Goal: Task Accomplishment & Management: Manage account settings

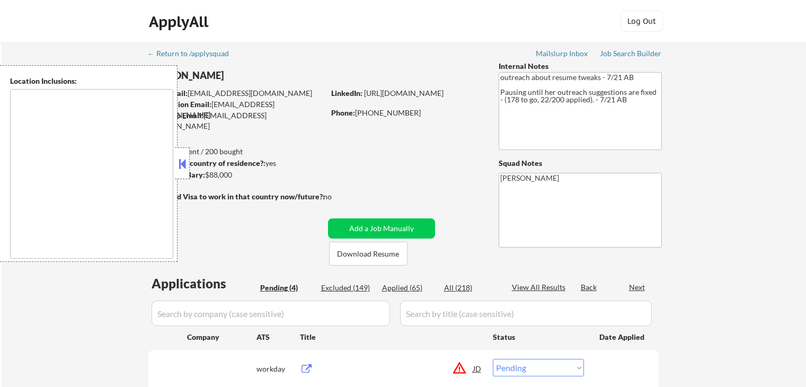
select select ""pending""
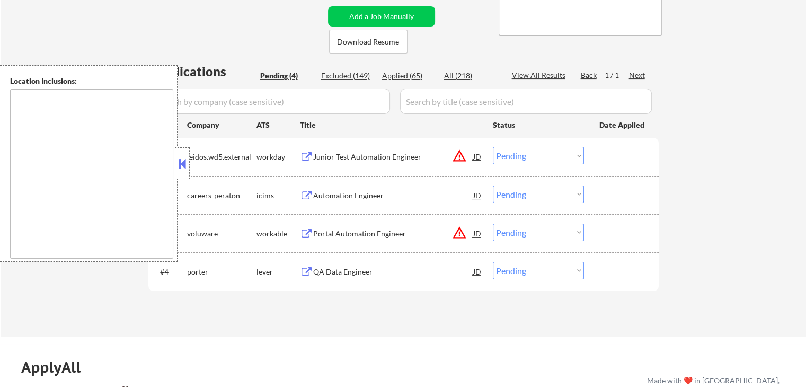
click at [350, 77] on div "Excluded (149)" at bounding box center [347, 75] width 53 height 11
select select ""excluded__location_""
select select ""excluded__other_""
select select ""excluded__location_""
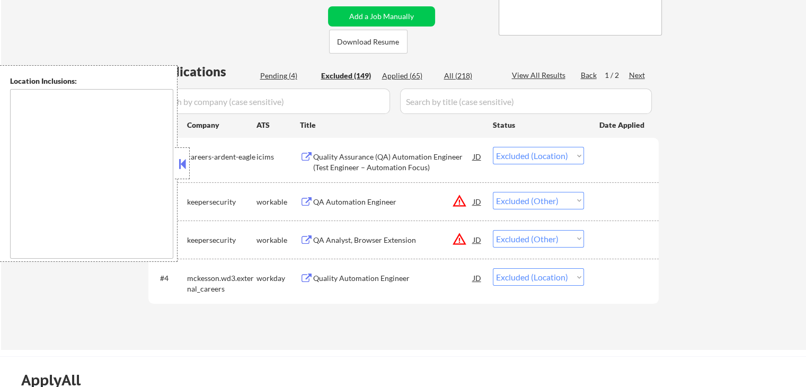
select select ""excluded__salary_""
select select ""excluded__expired_""
select select ""excluded__other_""
select select ""excluded__location_""
select select ""excluded__expired_""
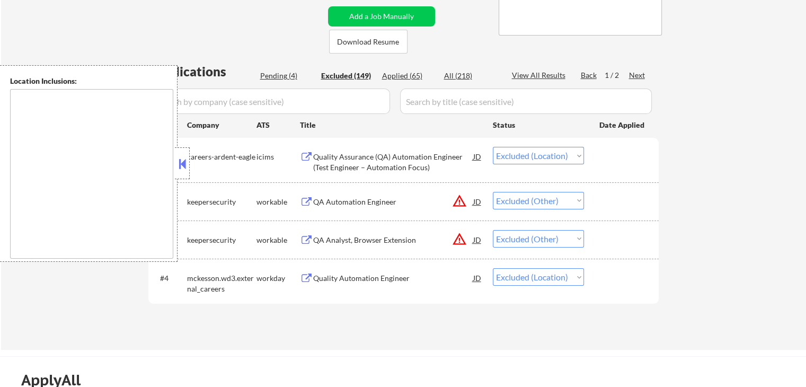
select select ""excluded""
select select ""excluded__salary_""
select select ""excluded""
select select ""excluded__expired_""
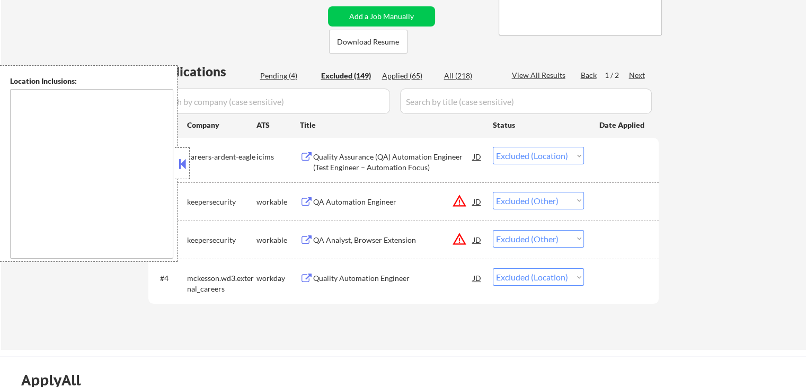
select select ""excluded__location_""
select select ""excluded__expired_""
select select ""excluded__location_""
select select ""excluded__expired_""
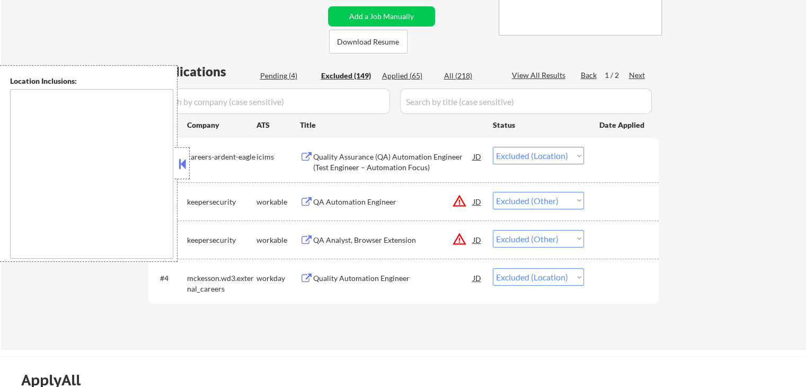
select select ""excluded__salary_""
select select ""excluded__location_""
select select ""excluded""
select select ""excluded__location_""
select select ""excluded""
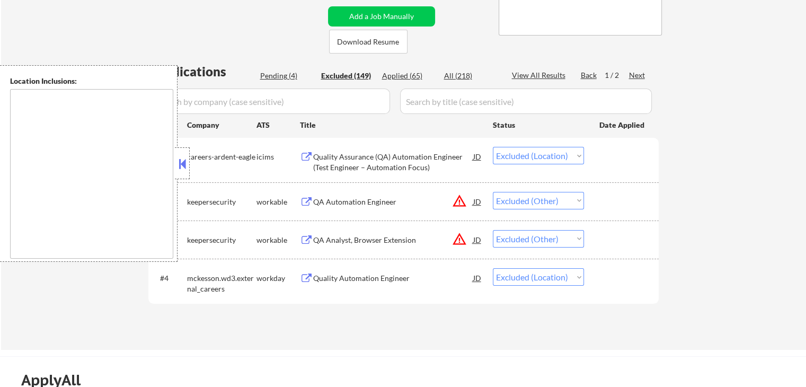
select select ""excluded__salary_""
select select ""excluded__expired_""
select select ""excluded""
select select ""excluded__location_""
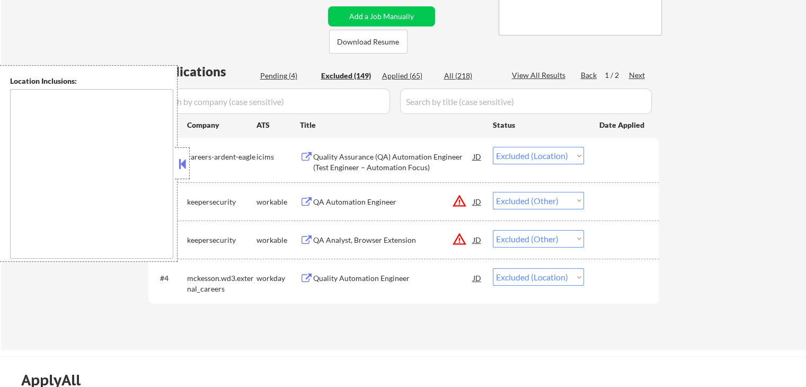
select select ""excluded__location_""
select select ""excluded__expired_""
select select ""excluded__location_""
select select ""excluded__salary_""
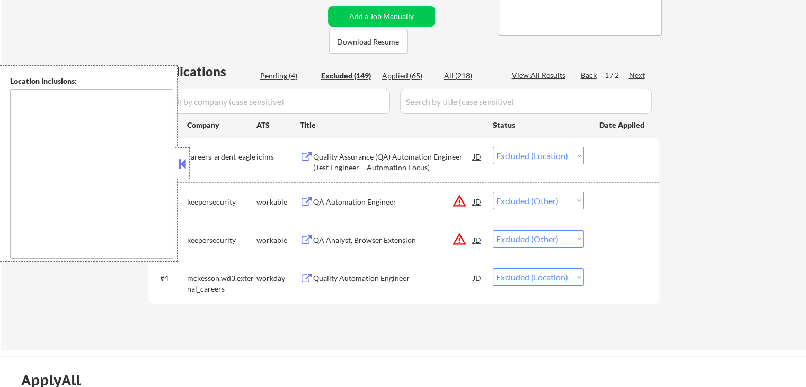
select select ""excluded__location_""
select select ""excluded__expired_""
select select ""excluded__location_""
select select ""excluded__expired_""
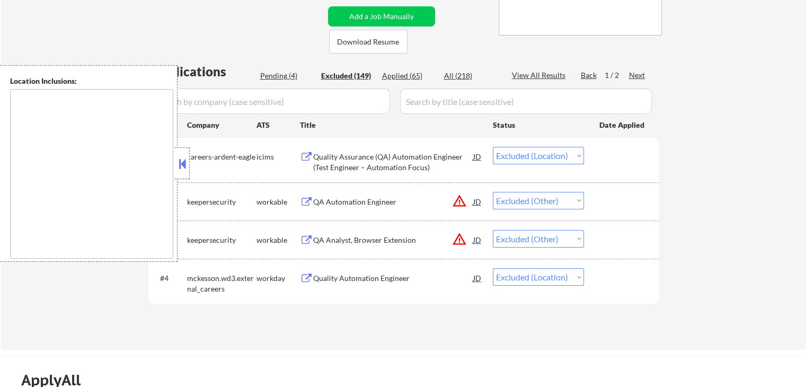
select select ""excluded__salary_""
select select ""excluded__location_""
select select ""excluded__expired_""
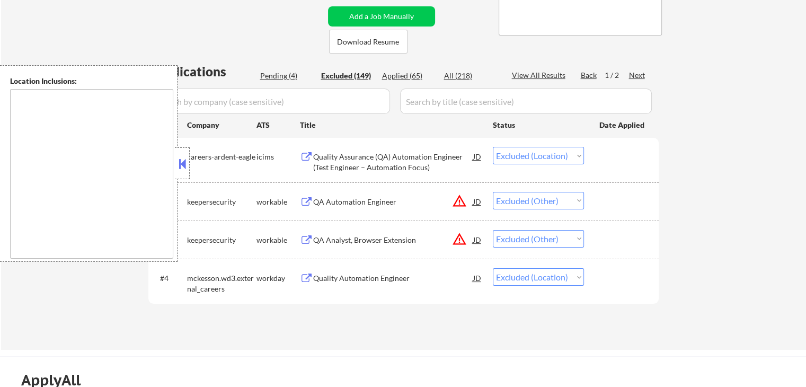
select select ""excluded__salary_""
select select ""excluded__expired_""
select select ""excluded__location_""
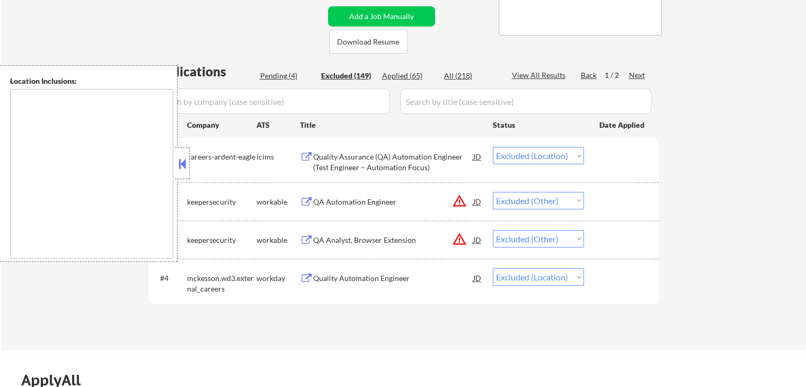
select select ""excluded__salary_""
select select ""excluded__location_""
select select ""excluded__expired_""
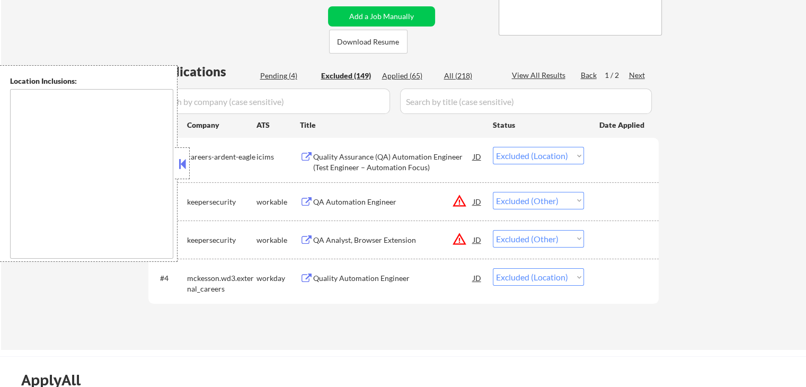
select select ""excluded__location_""
select select ""excluded__expired_""
select select ""excluded""
select select ""excluded__location_""
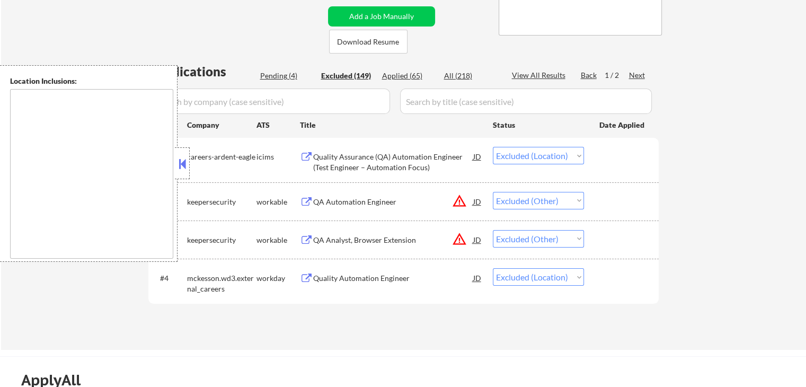
select select ""excluded__expired_""
select select ""excluded__location_""
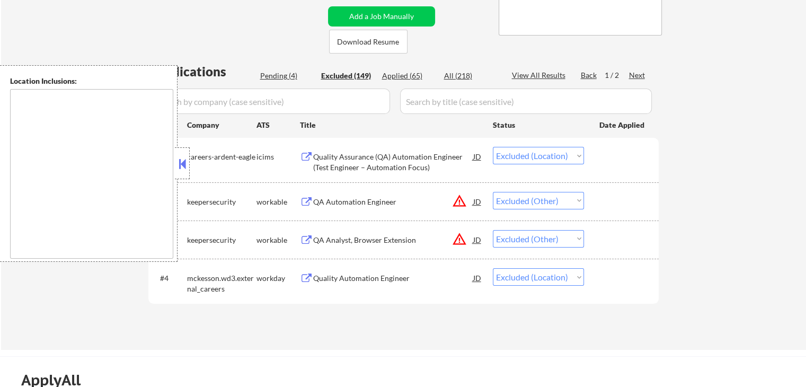
select select ""excluded__expired_""
select select ""excluded__location_""
select select ""excluded__expired_""
select select ""excluded__location_""
select select ""excluded__expired_""
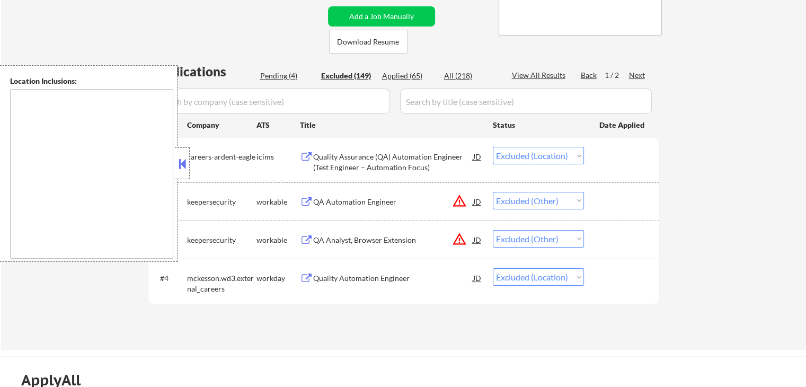
select select ""excluded__expired_""
select select ""excluded__location_""
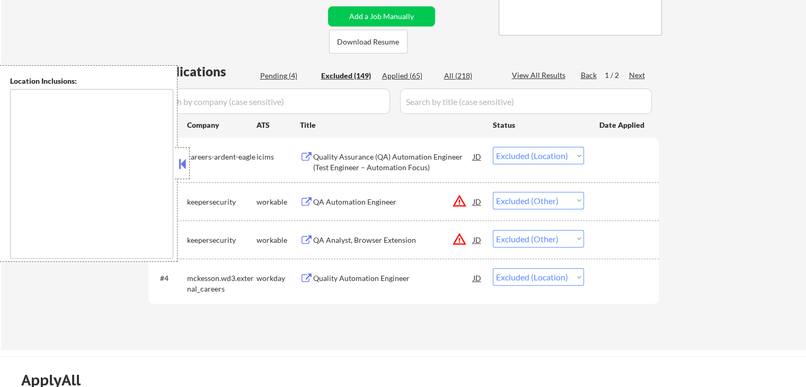
select select ""excluded__location_""
select select ""excluded__expired_""
select select ""excluded""
select select ""excluded__expired_""
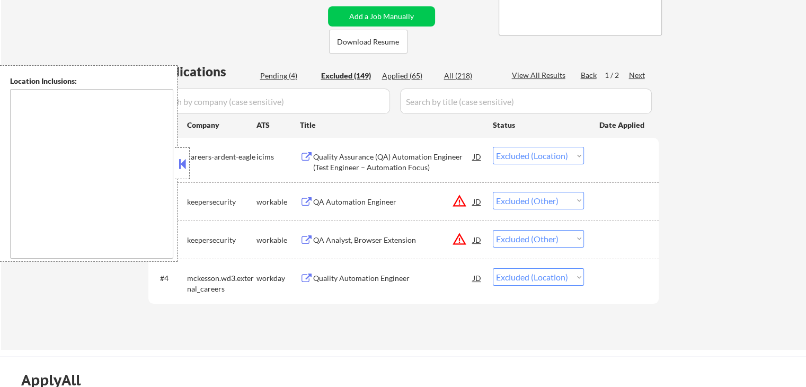
select select ""excluded__expired_""
select select ""excluded""
select select ""excluded__expired_""
select select ""excluded__location_""
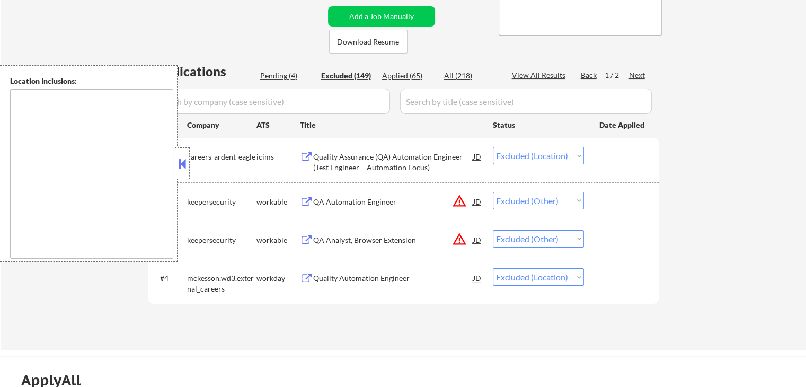
select select ""excluded__expired_""
select select ""excluded__location_""
select select ""excluded""
select select ""excluded__other_""
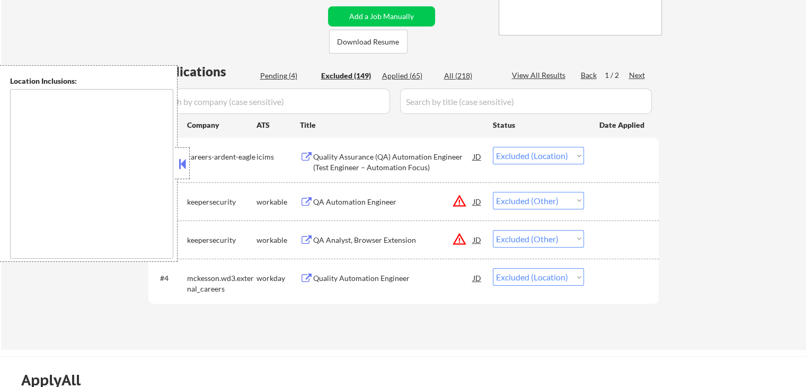
select select ""excluded__location_""
select select ""excluded__expired_""
select select ""excluded__other_""
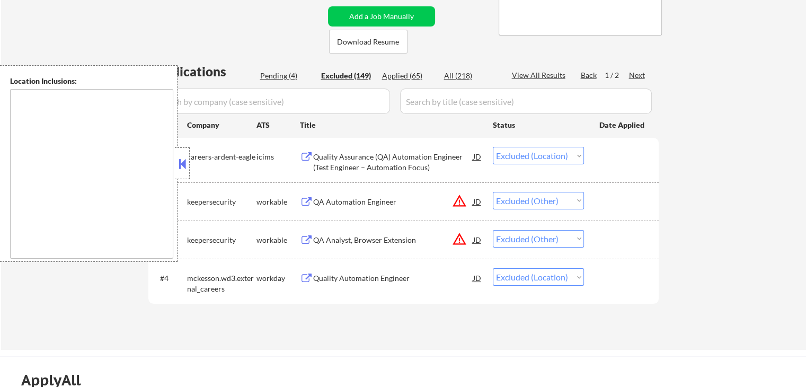
select select ""excluded__expired_""
select select ""excluded__salary_""
select select ""excluded__other_""
select select ""excluded""
select select ""excluded__location_""
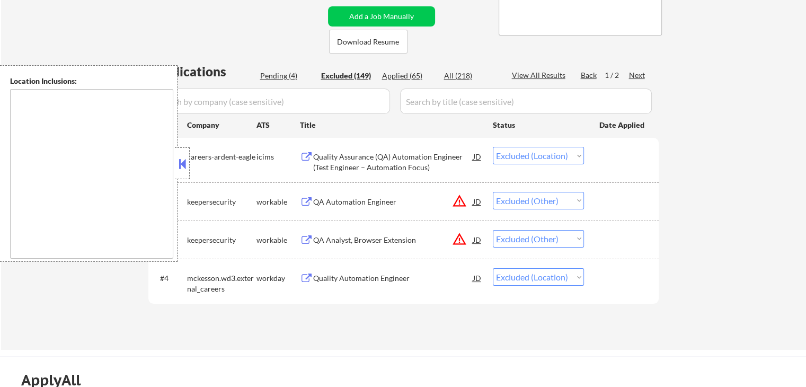
select select ""excluded__expired_""
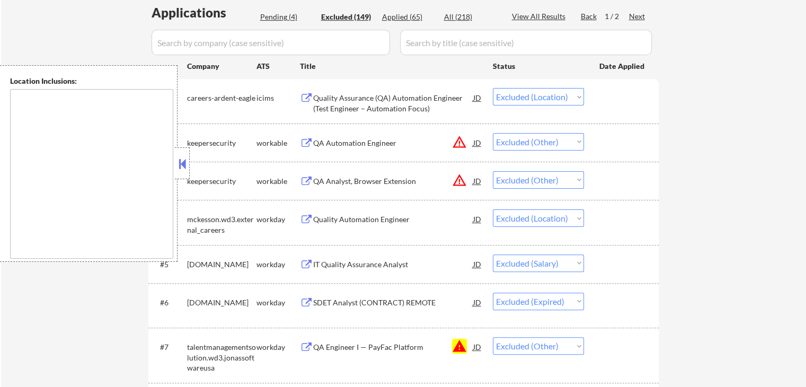
scroll to position [371, 0]
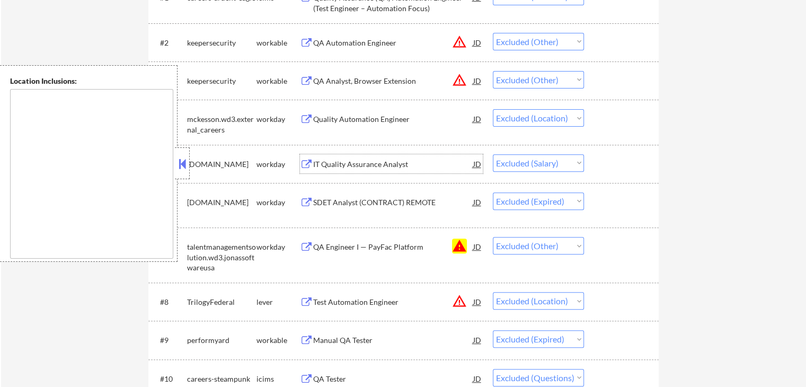
click at [373, 164] on div "IT Quality Assurance Analyst" at bounding box center [393, 164] width 160 height 11
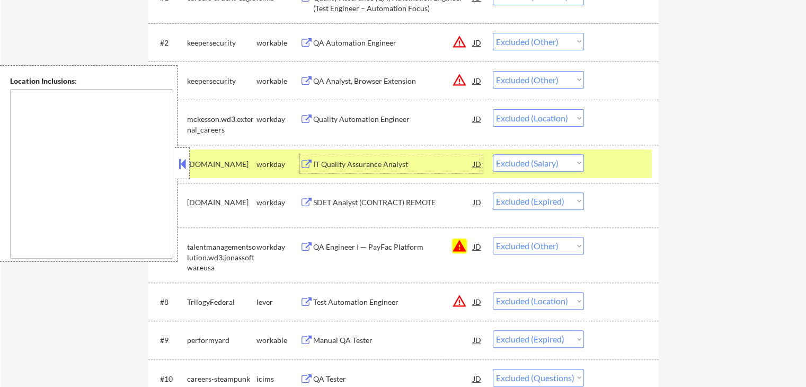
click at [523, 157] on select "Choose an option... Pending Applied Excluded (Questions) Excluded (Expired) Exc…" at bounding box center [538, 162] width 91 height 17
select select ""excluded__expired_""
click at [493, 154] on select "Choose an option... Pending Applied Excluded (Questions) Excluded (Expired) Exc…" at bounding box center [538, 162] width 91 height 17
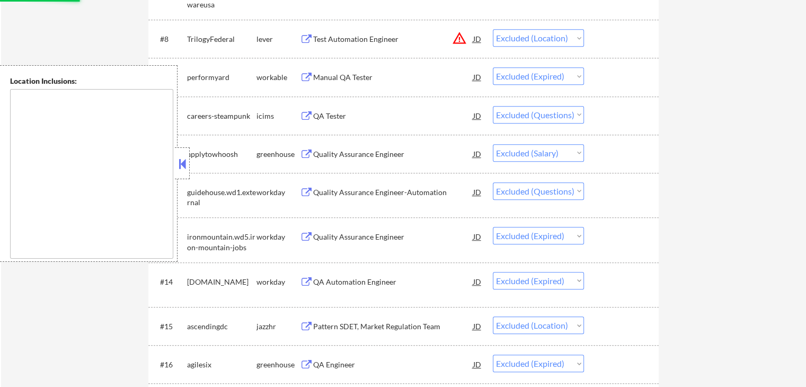
scroll to position [636, 0]
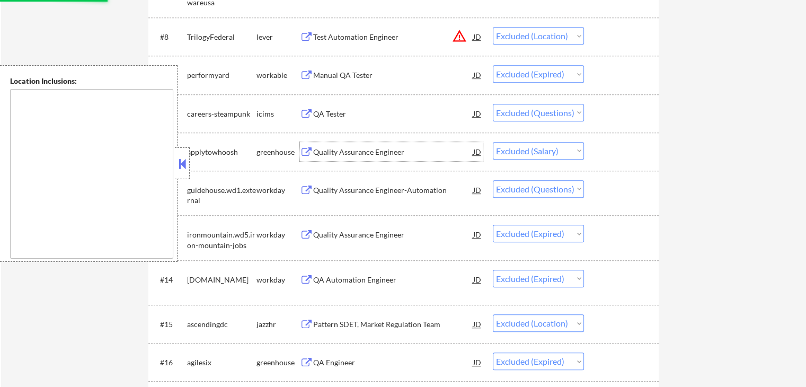
click at [371, 147] on div "Quality Assurance Engineer" at bounding box center [393, 152] width 160 height 11
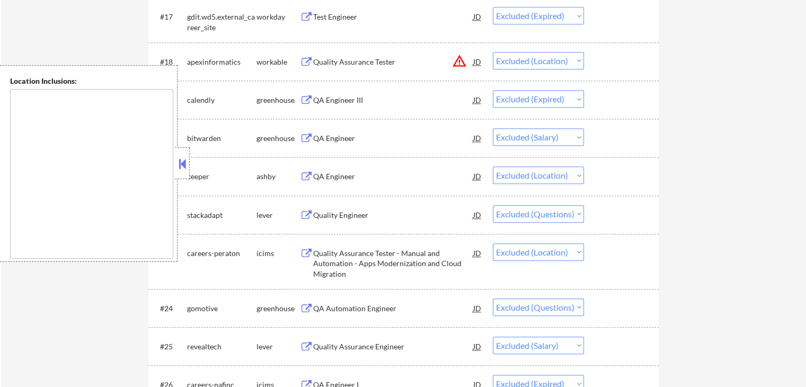
scroll to position [1060, 0]
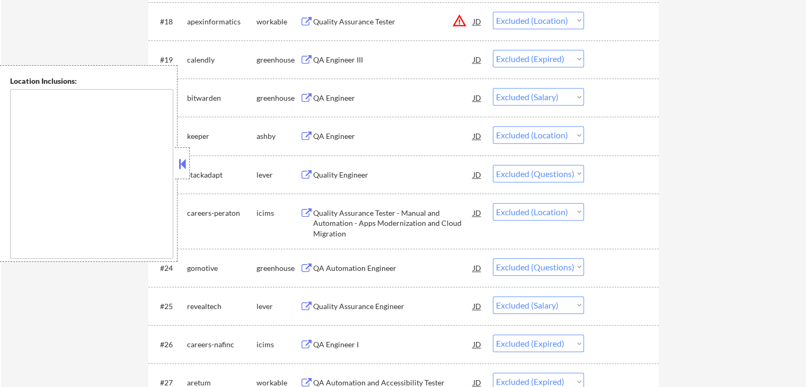
click at [344, 101] on div "QA Engineer" at bounding box center [393, 98] width 160 height 11
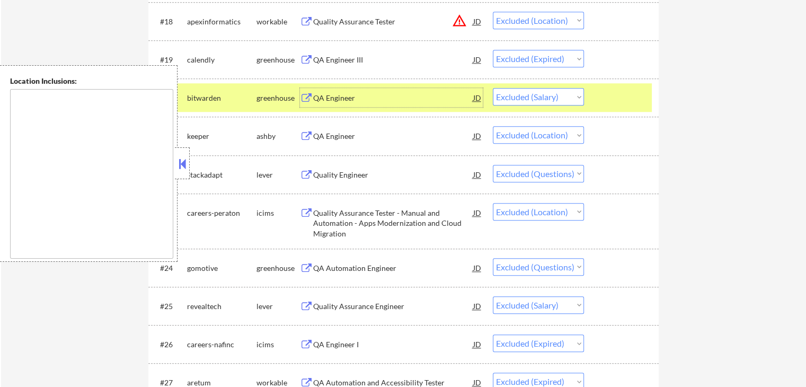
click at [531, 98] on select "Choose an option... Pending Applied Excluded (Questions) Excluded (Expired) Exc…" at bounding box center [538, 96] width 91 height 17
select select ""excluded__expired_""
click at [493, 88] on select "Choose an option... Pending Applied Excluded (Questions) Excluded (Expired) Exc…" at bounding box center [538, 96] width 91 height 17
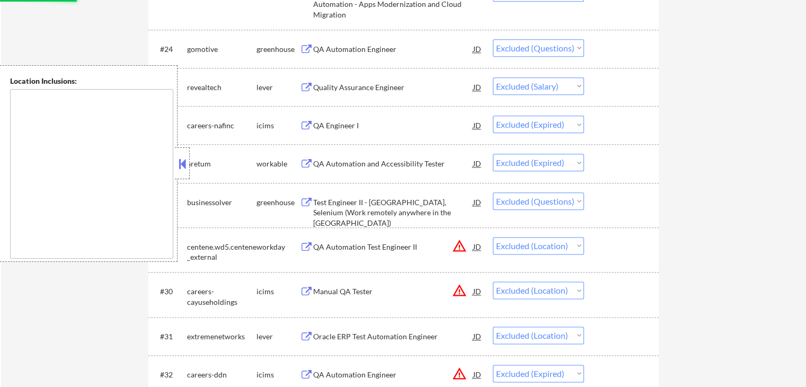
scroll to position [1325, 0]
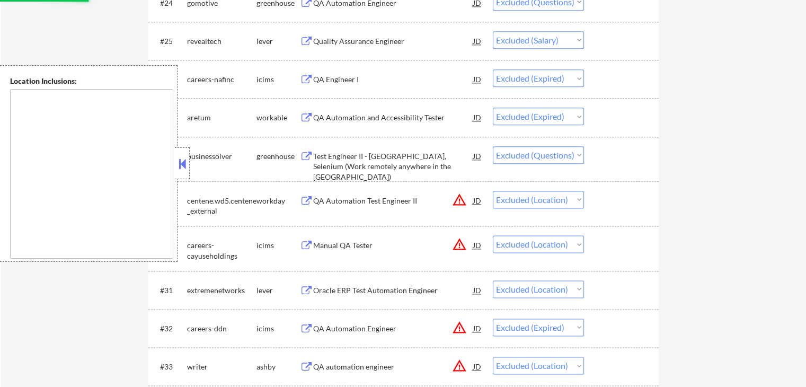
click at [358, 44] on div "Quality Assurance Engineer" at bounding box center [393, 41] width 160 height 11
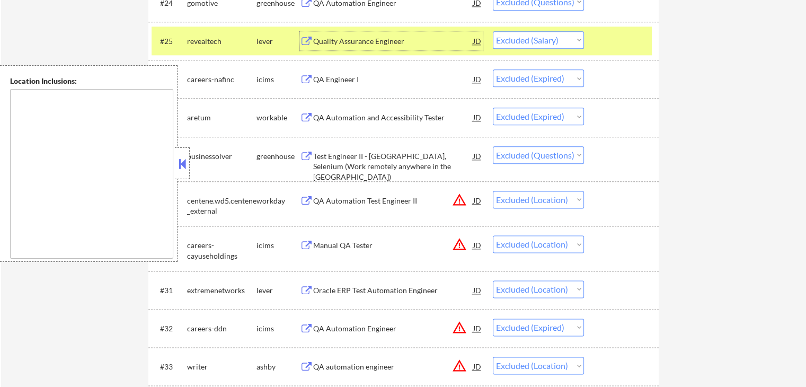
click at [530, 40] on select "Choose an option... Pending Applied Excluded (Questions) Excluded (Expired) Exc…" at bounding box center [538, 39] width 91 height 17
select select ""excluded__expired_""
click at [493, 31] on select "Choose an option... Pending Applied Excluded (Questions) Excluded (Expired) Exc…" at bounding box center [538, 39] width 91 height 17
click at [645, 96] on div "#26 careers-nafinc icims QA Engineer I JD Choose an option... Pending Applied E…" at bounding box center [403, 79] width 510 height 38
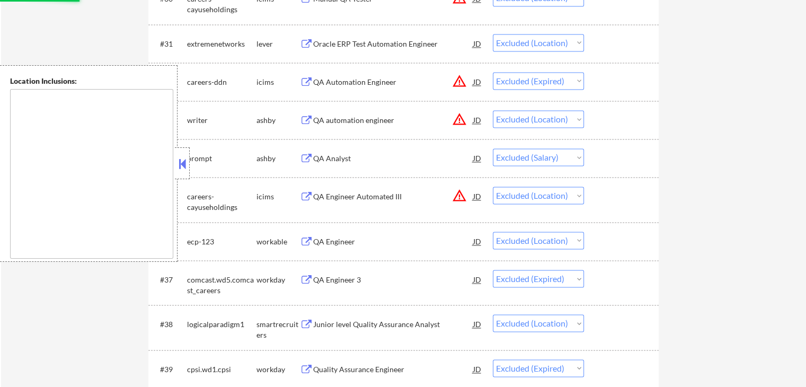
scroll to position [1590, 0]
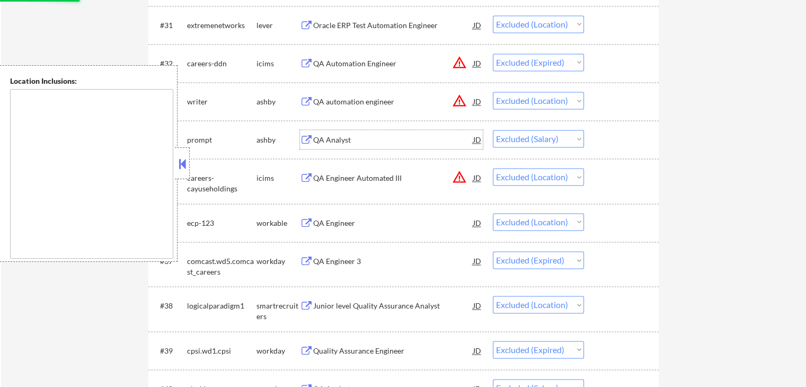
click at [340, 138] on div "QA Analyst" at bounding box center [393, 140] width 160 height 11
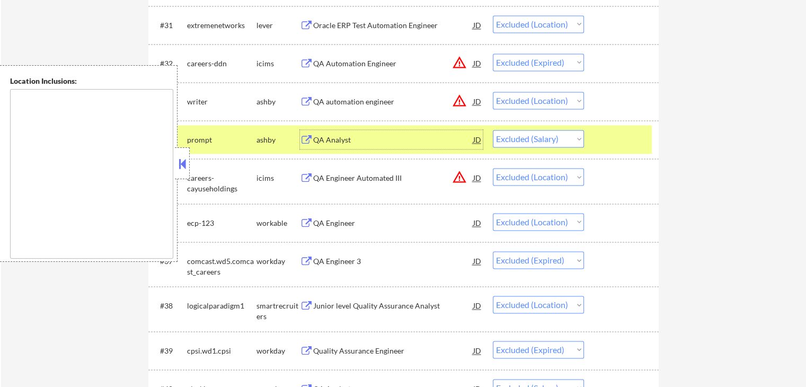
click at [534, 143] on select "Choose an option... Pending Applied Excluded (Questions) Excluded (Expired) Exc…" at bounding box center [538, 138] width 91 height 17
select select ""excluded__expired_""
click at [493, 130] on select "Choose an option... Pending Applied Excluded (Questions) Excluded (Expired) Exc…" at bounding box center [538, 138] width 91 height 17
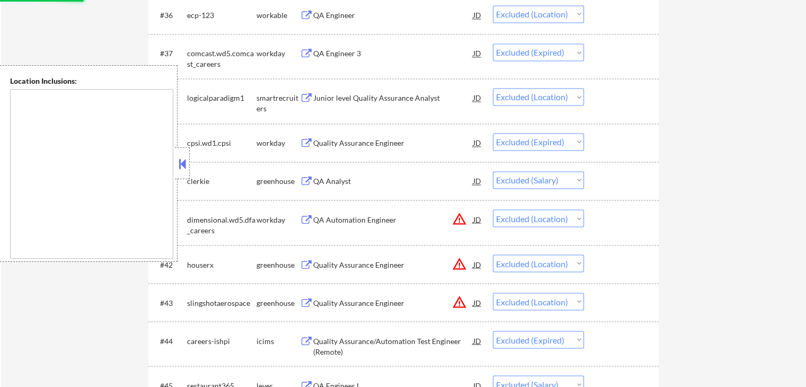
scroll to position [1855, 0]
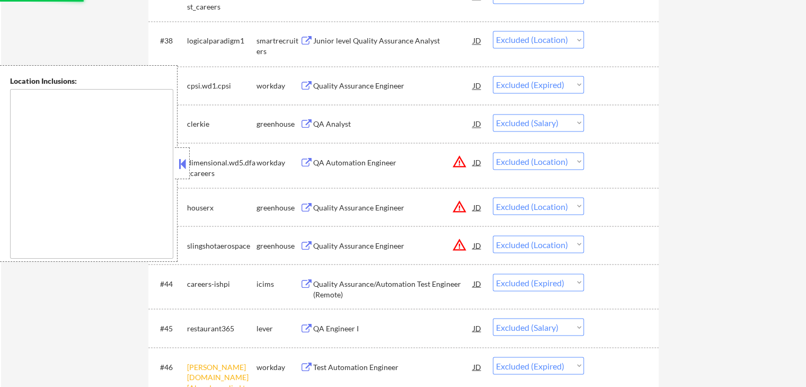
click at [339, 121] on div "QA Analyst" at bounding box center [393, 124] width 160 height 11
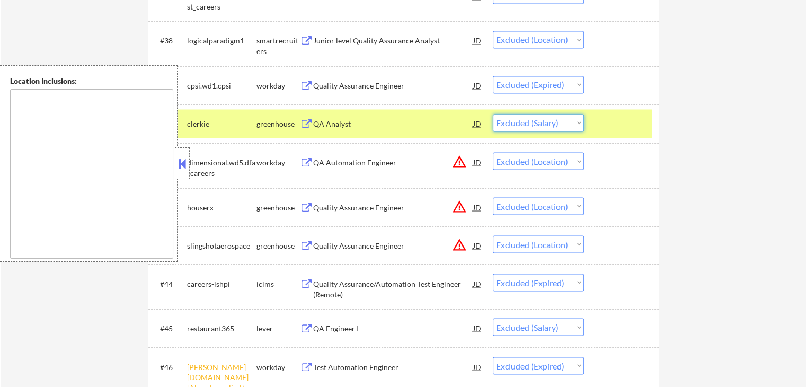
drag, startPoint x: 541, startPoint y: 122, endPoint x: 541, endPoint y: 130, distance: 7.9
click at [541, 122] on select "Choose an option... Pending Applied Excluded (Questions) Excluded (Expired) Exc…" at bounding box center [538, 122] width 91 height 17
select select ""excluded__expired_""
click at [493, 114] on select "Choose an option... Pending Applied Excluded (Questions) Excluded (Expired) Exc…" at bounding box center [538, 122] width 91 height 17
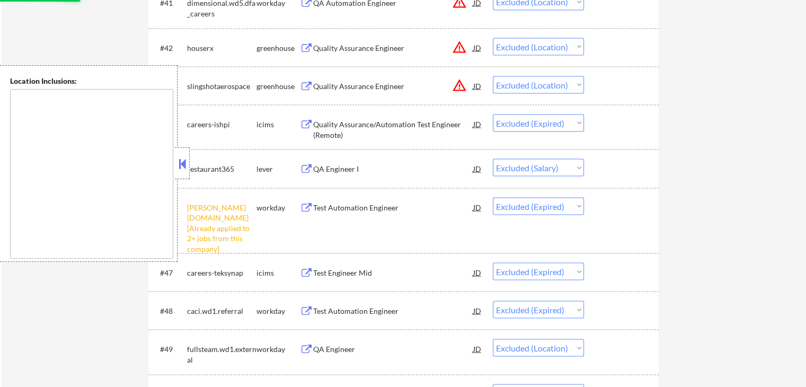
scroll to position [2067, 0]
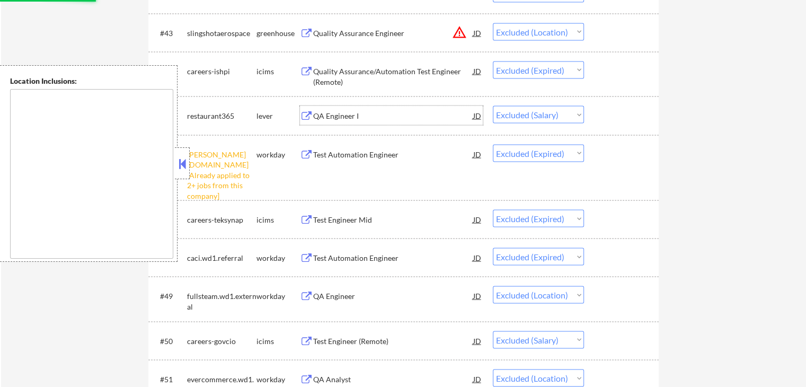
click at [339, 113] on div "QA Engineer I" at bounding box center [393, 116] width 160 height 11
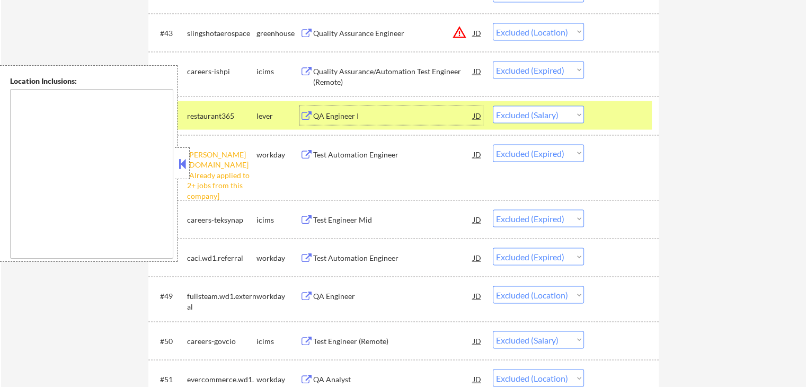
drag, startPoint x: 532, startPoint y: 114, endPoint x: 532, endPoint y: 120, distance: 5.8
click at [532, 114] on select "Choose an option... Pending Applied Excluded (Questions) Excluded (Expired) Exc…" at bounding box center [538, 114] width 91 height 17
select select ""excluded__expired_""
click at [493, 106] on select "Choose an option... Pending Applied Excluded (Questions) Excluded (Expired) Exc…" at bounding box center [538, 114] width 91 height 17
click at [702, 170] on div "← Return to /applysquad Mailslurp Inbox Job Search Builder [PERSON_NAME] User E…" at bounding box center [403, 203] width 805 height 4455
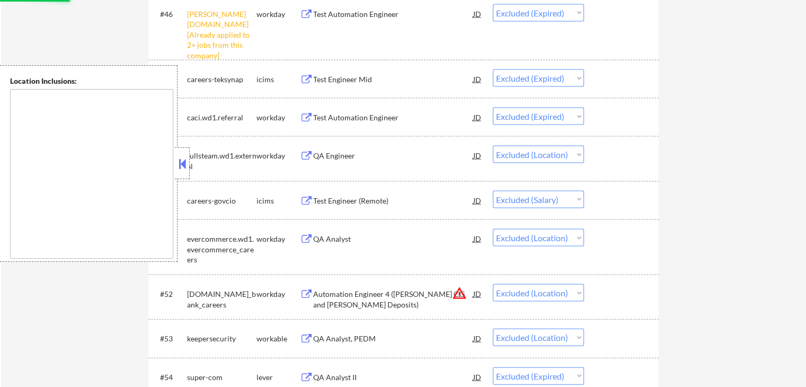
scroll to position [2226, 0]
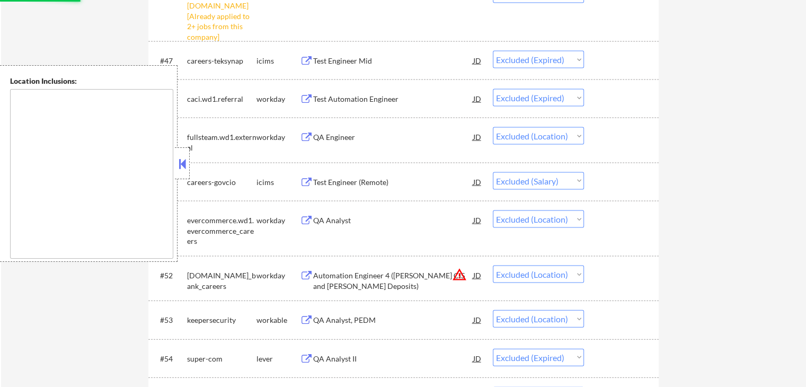
click at [378, 179] on div "Test Engineer (Remote)" at bounding box center [393, 182] width 160 height 11
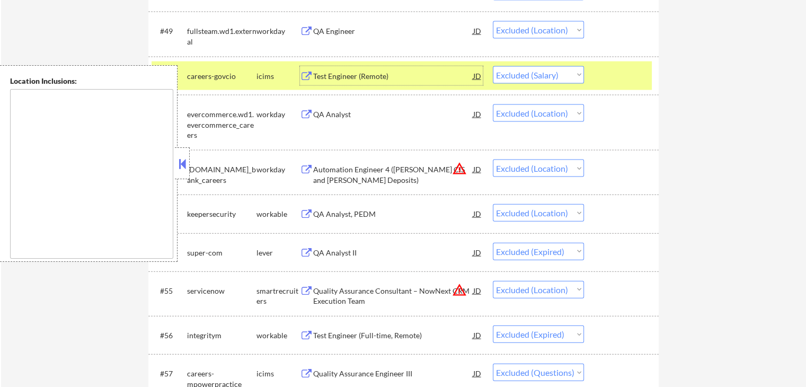
scroll to position [2491, 0]
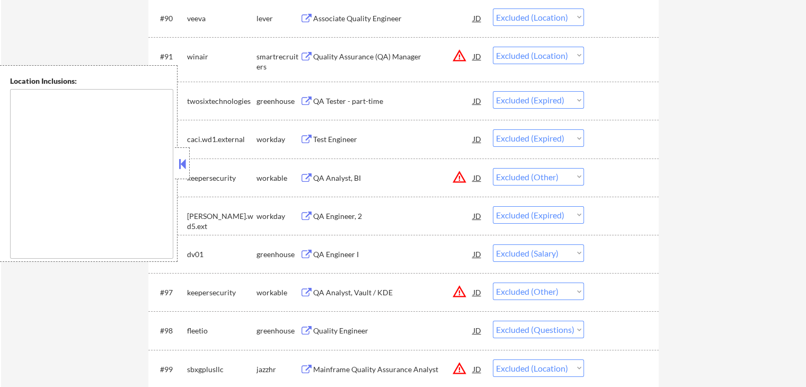
scroll to position [4080, 0]
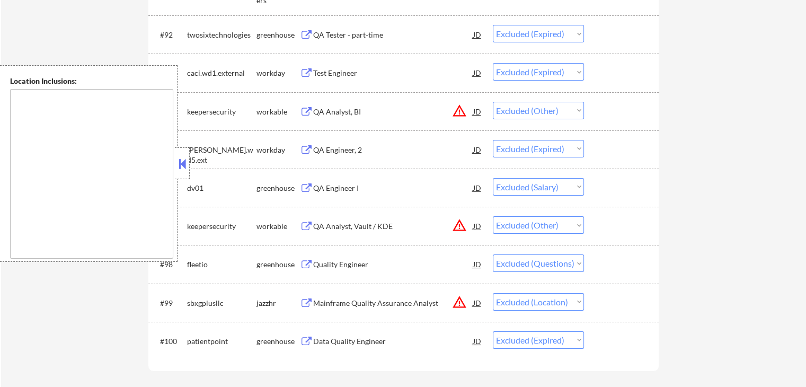
click at [342, 184] on div "QA Engineer I" at bounding box center [393, 188] width 160 height 11
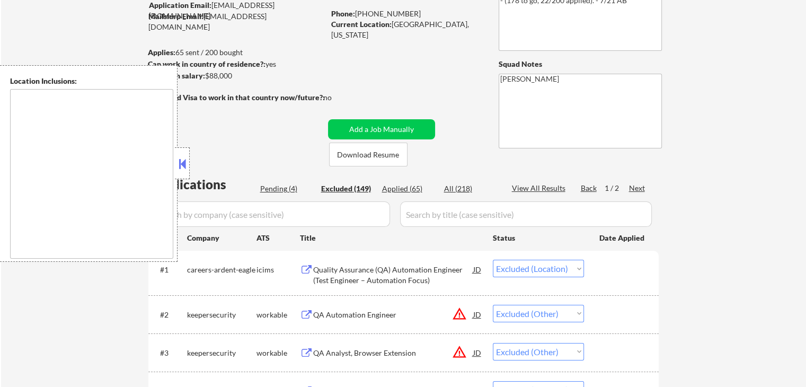
scroll to position [106, 0]
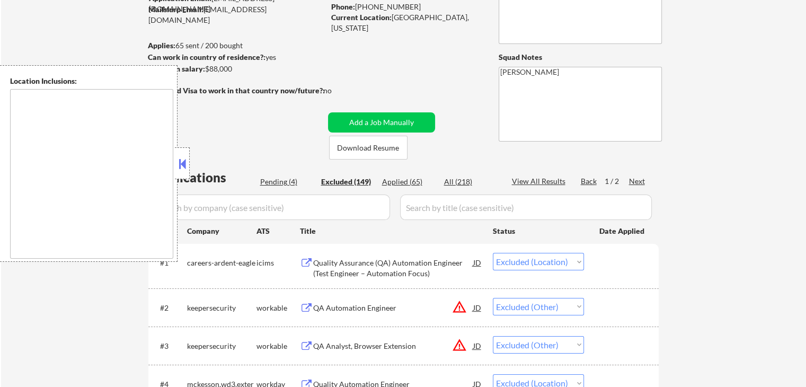
click at [640, 181] on div "Next" at bounding box center [637, 181] width 17 height 11
select select ""excluded__salary_""
select select ""excluded__location_""
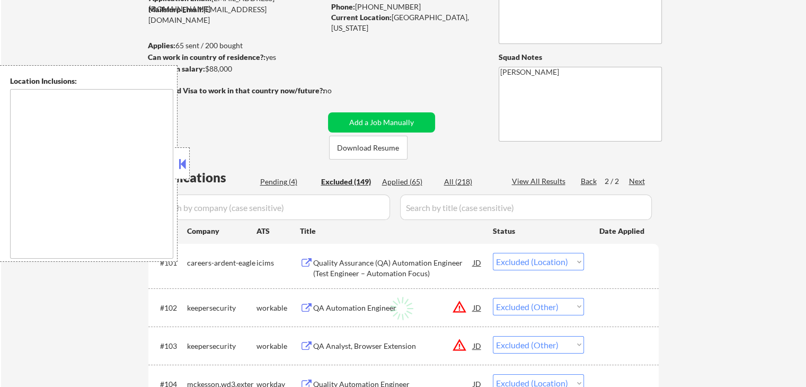
select select ""excluded__expired_""
select select ""excluded""
select select ""excluded__location_""
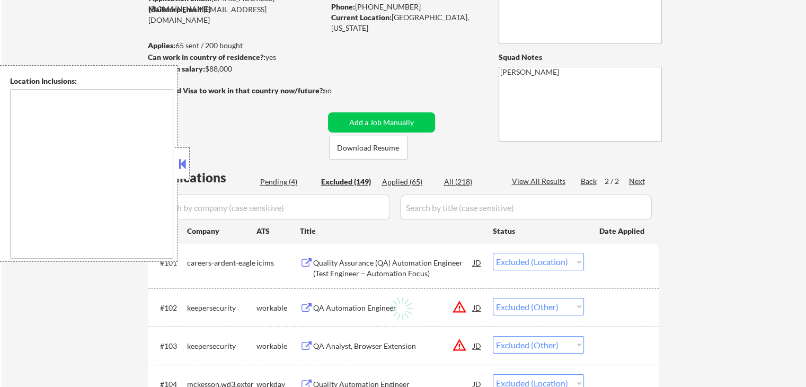
select select ""excluded__location_""
select select ""excluded""
select select ""excluded__expired_""
select select ""excluded__salary_""
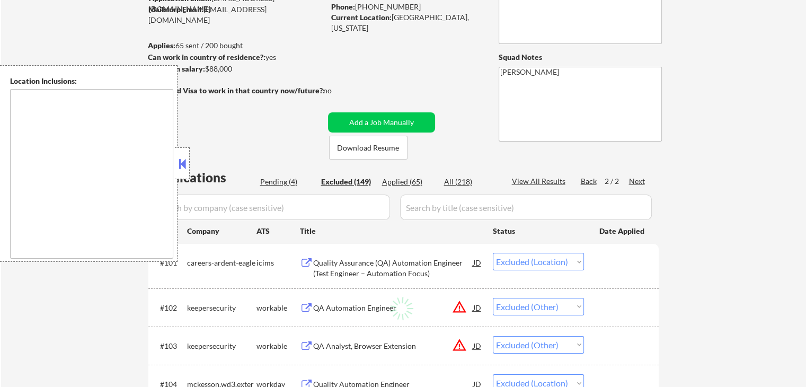
select select ""excluded__expired_""
select select ""excluded__location_""
select select ""excluded__bad_match_""
select select ""excluded__expired_""
select select ""excluded__location_""
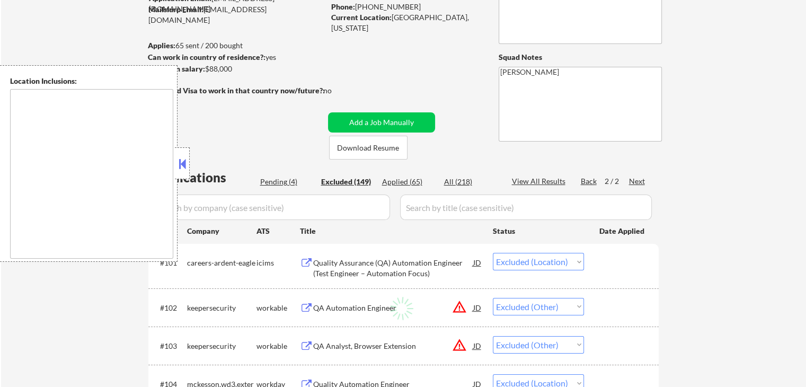
select select ""excluded__other_""
select select ""excluded__location_""
select select ""excluded""
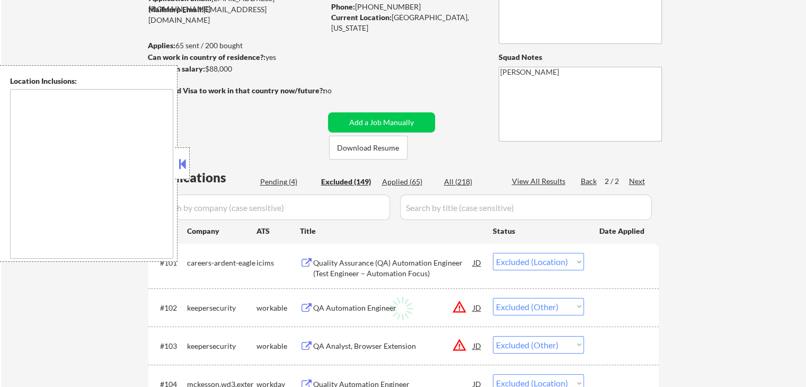
select select ""excluded__expired_""
select select ""excluded__location_""
select select ""excluded__other_""
select select ""excluded__salary_""
select select ""excluded__location_""
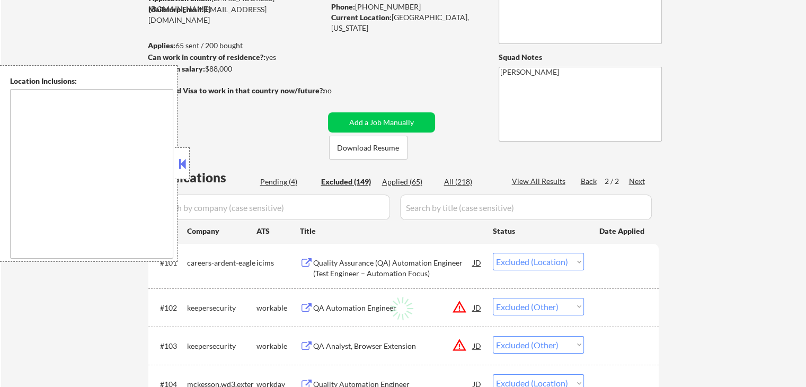
select select ""excluded__location_""
select select ""excluded__expired_""
select select ""excluded__location_""
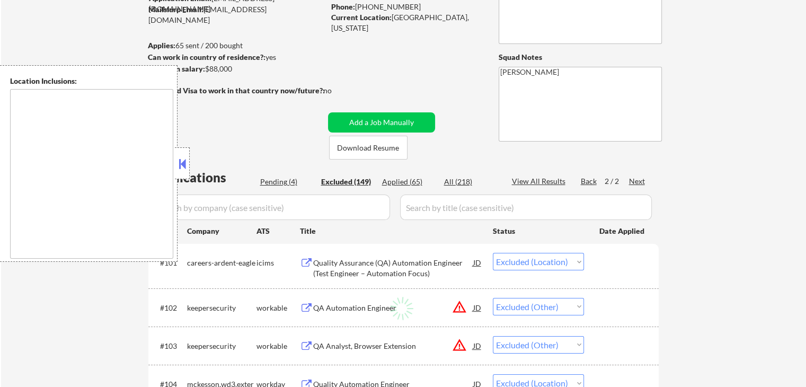
select select ""excluded""
select select ""excluded__location_""
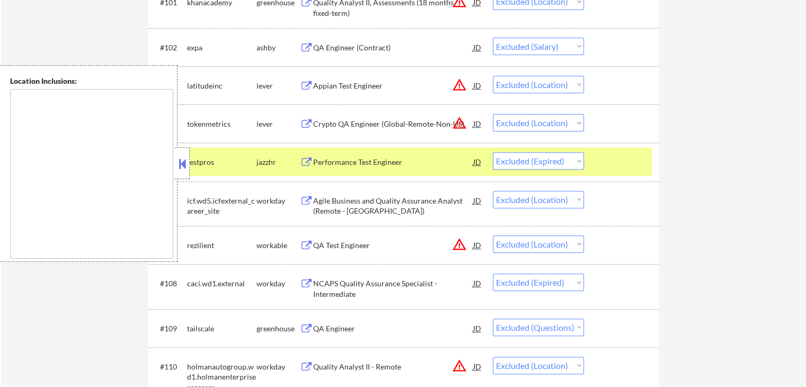
scroll to position [371, 0]
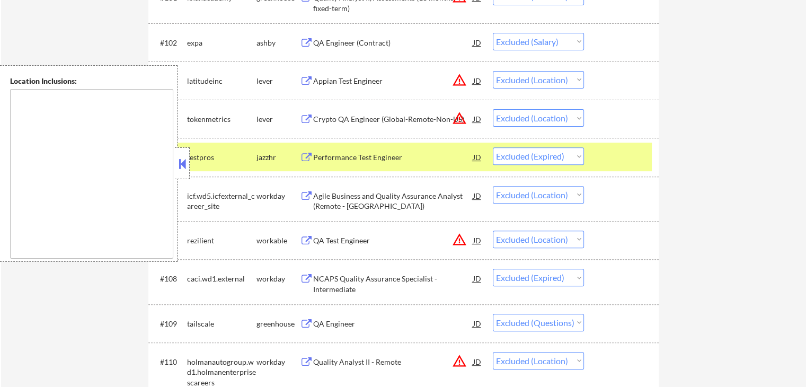
click at [379, 41] on div "QA Engineer (Contract)" at bounding box center [393, 43] width 160 height 11
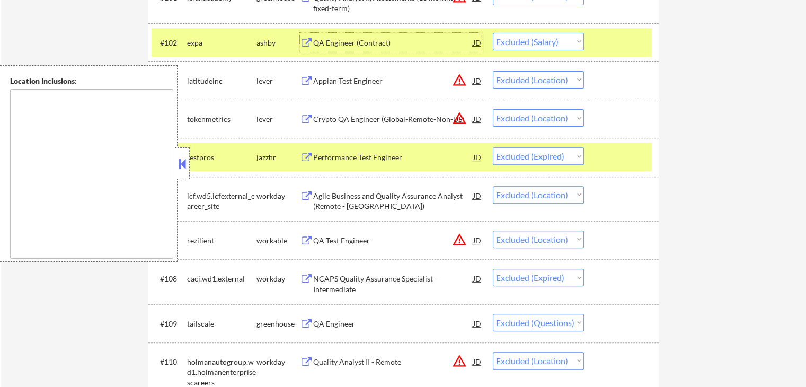
click at [527, 41] on select "Choose an option... Pending Applied Excluded (Questions) Excluded (Expired) Exc…" at bounding box center [538, 41] width 91 height 17
select select ""excluded__expired_""
click at [493, 33] on select "Choose an option... Pending Applied Excluded (Questions) Excluded (Expired) Exc…" at bounding box center [538, 41] width 91 height 17
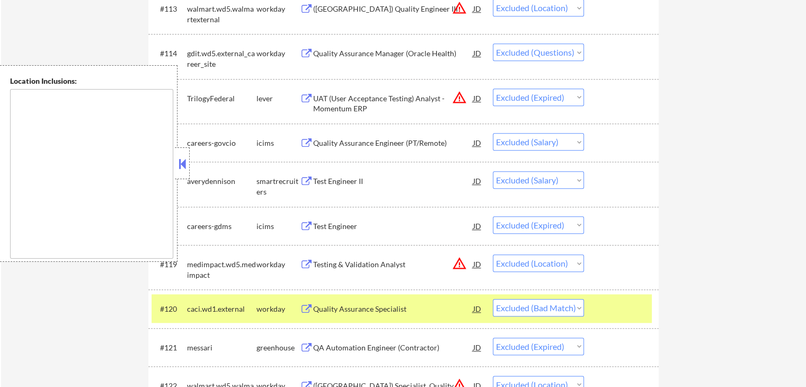
scroll to position [901, 0]
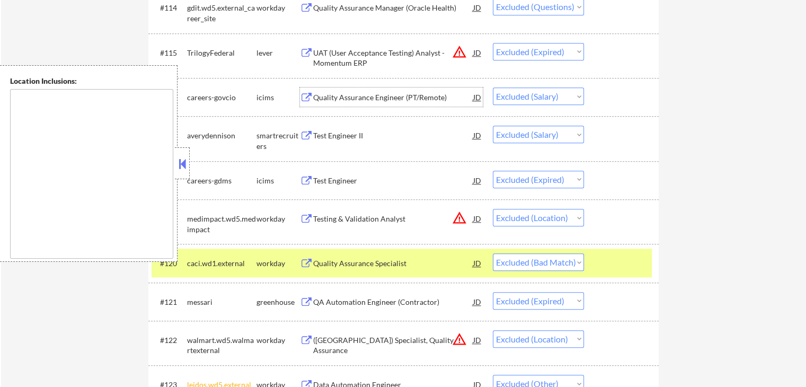
click at [406, 95] on div "Quality Assurance Engineer (PT/Remote)" at bounding box center [393, 97] width 160 height 11
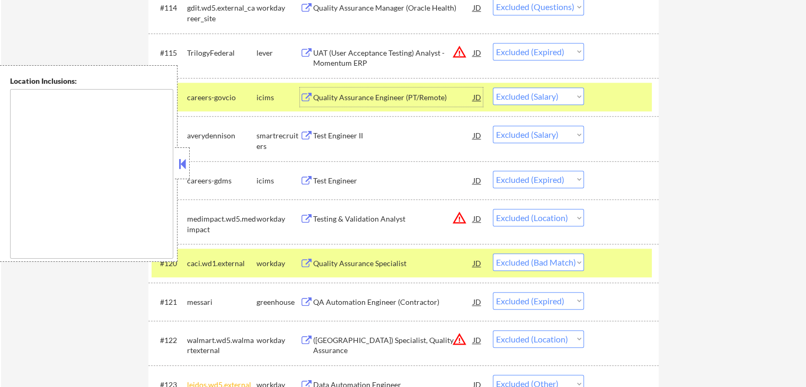
click at [376, 140] on div "Test Engineer II" at bounding box center [393, 135] width 160 height 11
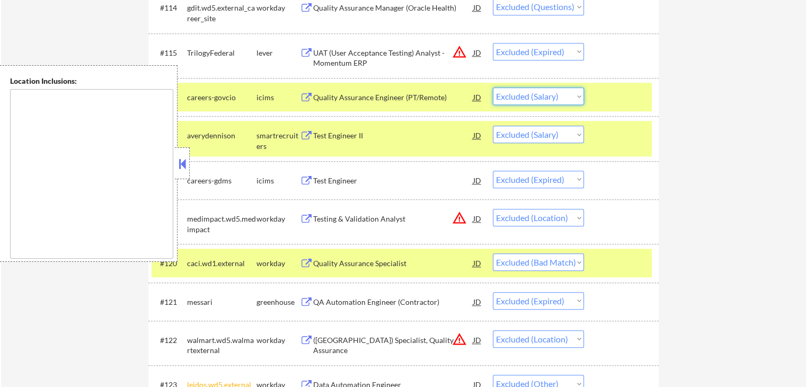
drag, startPoint x: 524, startPoint y: 95, endPoint x: 521, endPoint y: 103, distance: 8.1
click at [524, 95] on select "Choose an option... Pending Applied Excluded (Questions) Excluded (Expired) Exc…" at bounding box center [538, 95] width 91 height 17
select select ""excluded__expired_""
click at [493, 87] on select "Choose an option... Pending Applied Excluded (Questions) Excluded (Expired) Exc…" at bounding box center [538, 95] width 91 height 17
click at [525, 137] on select "Choose an option... Pending Applied Excluded (Questions) Excluded (Expired) Exc…" at bounding box center [538, 134] width 91 height 17
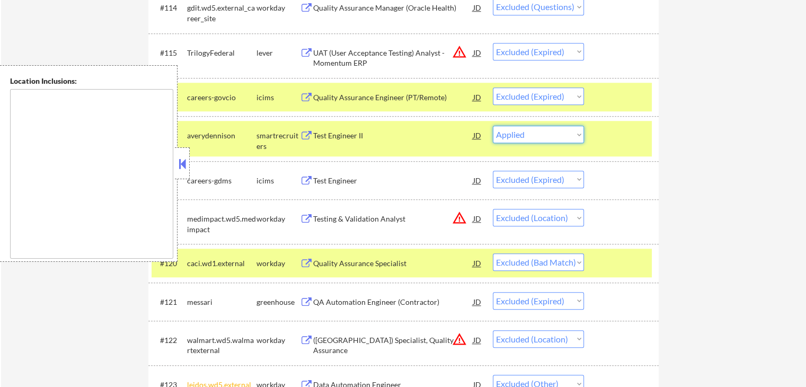
click at [493, 126] on select "Choose an option... Pending Applied Excluded (Questions) Excluded (Expired) Exc…" at bounding box center [538, 134] width 91 height 17
click at [696, 163] on div "← Return to /applysquad Mailslurp Inbox Job Search Builder [PERSON_NAME] User E…" at bounding box center [403, 347] width 805 height 2410
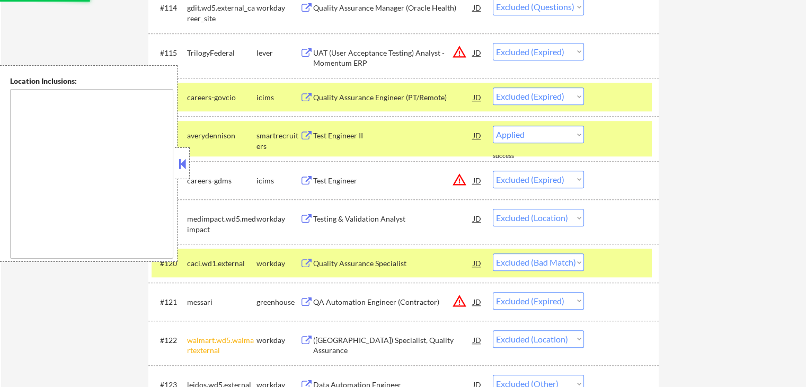
select select ""excluded__expired_""
select select ""excluded__location_""
select select ""excluded__bad_match_""
select select ""excluded__expired_""
select select ""excluded__location_""
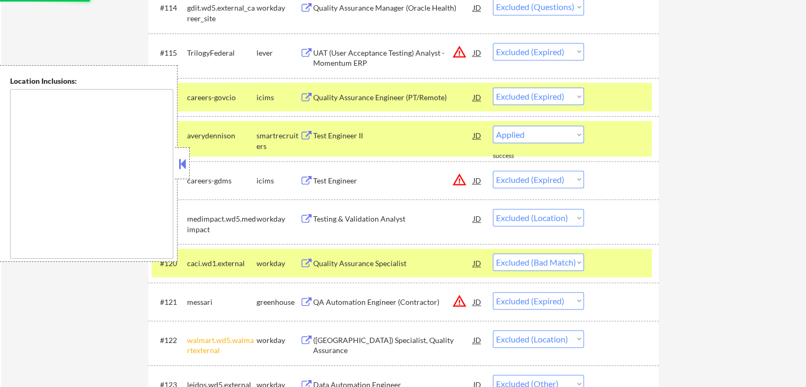
select select ""excluded__other_""
select select ""excluded""
select select ""excluded__location_""
select select ""excluded__expired_""
select select ""excluded""
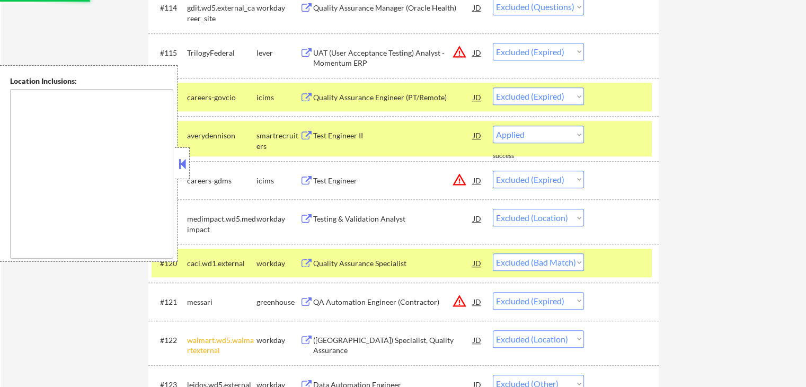
select select ""excluded__expired_""
select select ""excluded__location_""
select select ""excluded__other_""
select select ""excluded__location_""
select select ""excluded__salary_""
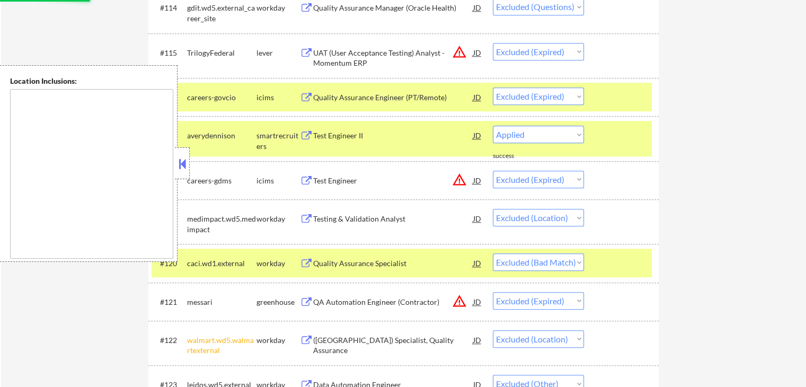
select select ""excluded__location_""
select select ""excluded__expired_""
select select ""excluded__location_""
select select ""excluded""
select select ""excluded__location_""
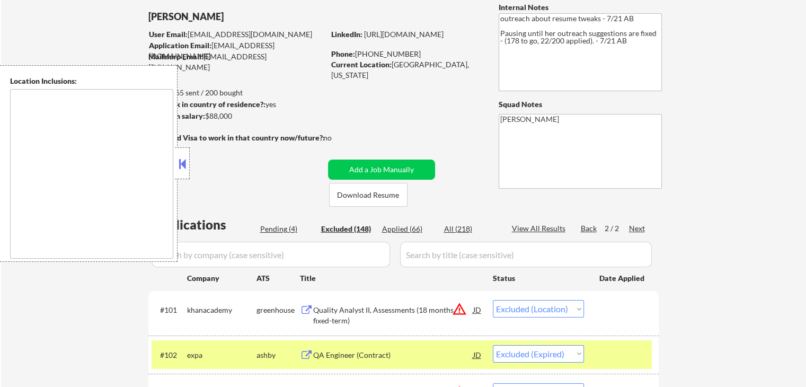
scroll to position [106, 0]
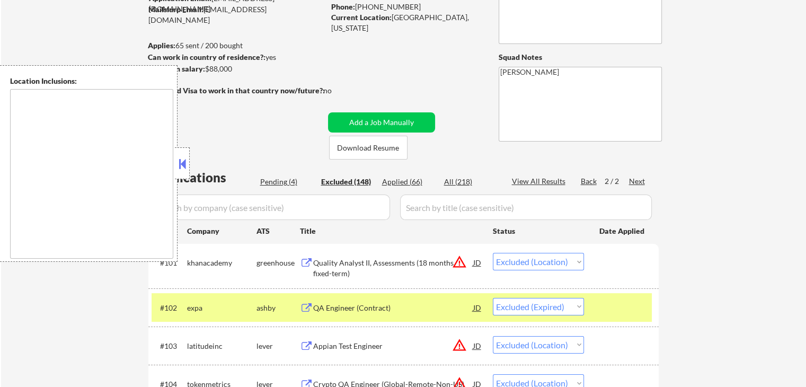
click at [273, 185] on div "Pending (4)" at bounding box center [286, 181] width 53 height 11
select select ""pending""
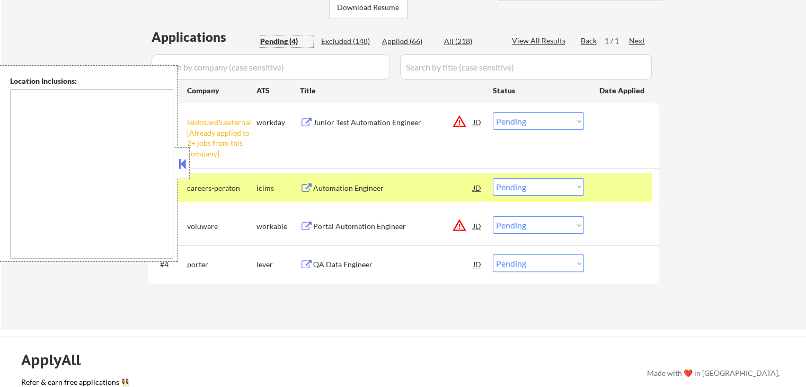
scroll to position [265, 0]
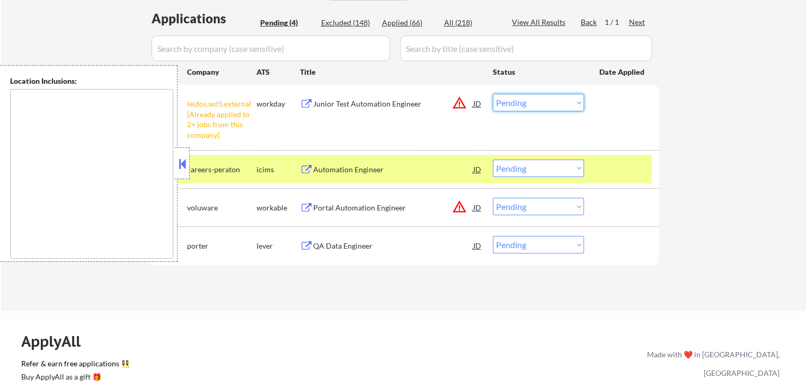
click at [541, 104] on select "Choose an option... Pending Applied Excluded (Questions) Excluded (Expired) Exc…" at bounding box center [538, 102] width 91 height 17
click at [493, 94] on select "Choose an option... Pending Applied Excluded (Questions) Excluded (Expired) Exc…" at bounding box center [538, 102] width 91 height 17
click at [475, 278] on div "Applications Pending (4) Excluded (148) Applied (66) All (218) View All Results…" at bounding box center [403, 150] width 510 height 281
select select ""pending""
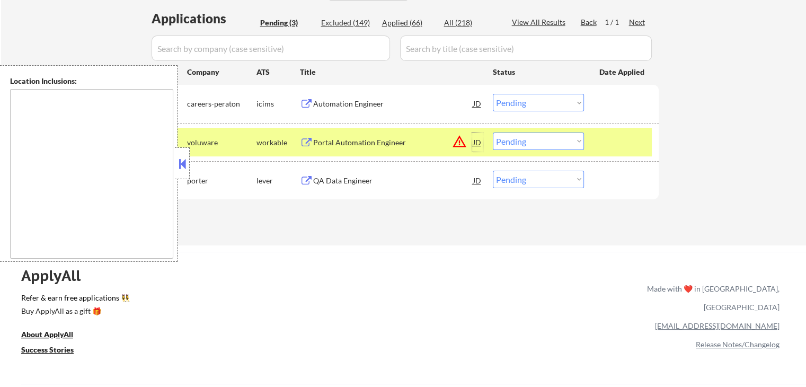
click at [475, 139] on div "JD" at bounding box center [477, 141] width 11 height 19
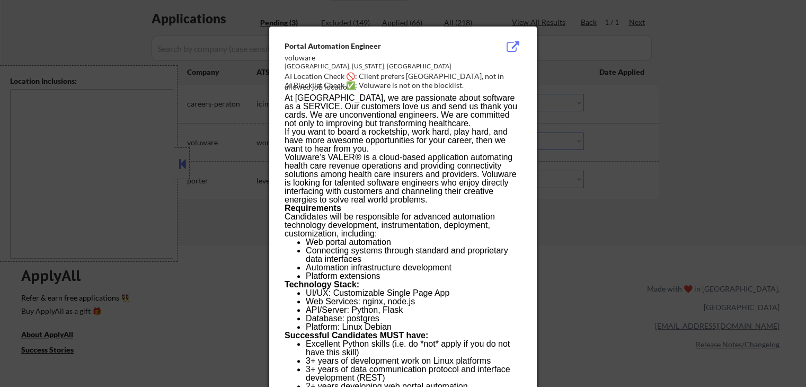
click at [575, 217] on div at bounding box center [403, 193] width 806 height 387
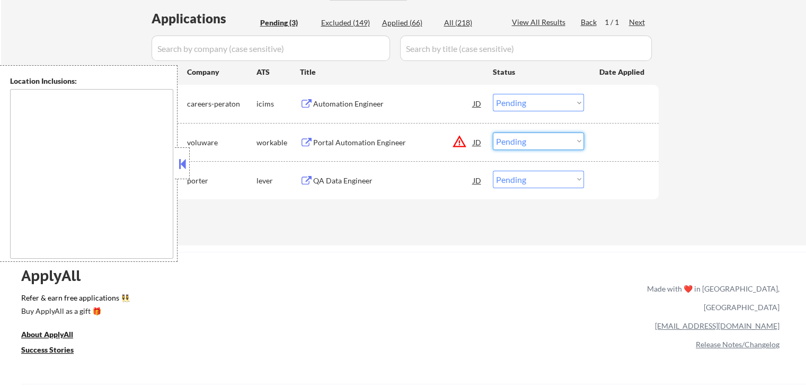
drag, startPoint x: 519, startPoint y: 138, endPoint x: 524, endPoint y: 147, distance: 9.5
click at [519, 138] on select "Choose an option... Pending Applied Excluded (Questions) Excluded (Expired) Exc…" at bounding box center [538, 140] width 91 height 17
click at [493, 132] on select "Choose an option... Pending Applied Excluded (Questions) Excluded (Expired) Exc…" at bounding box center [538, 140] width 91 height 17
click at [493, 225] on div "Applications Pending (3) Excluded (149) Applied (66) All (218) View All Results…" at bounding box center [403, 118] width 510 height 216
click at [368, 107] on div "Automation Engineer" at bounding box center [393, 104] width 160 height 11
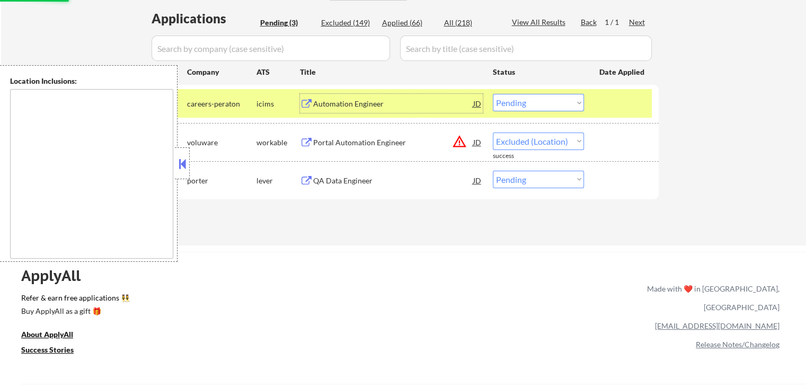
select select ""pending""
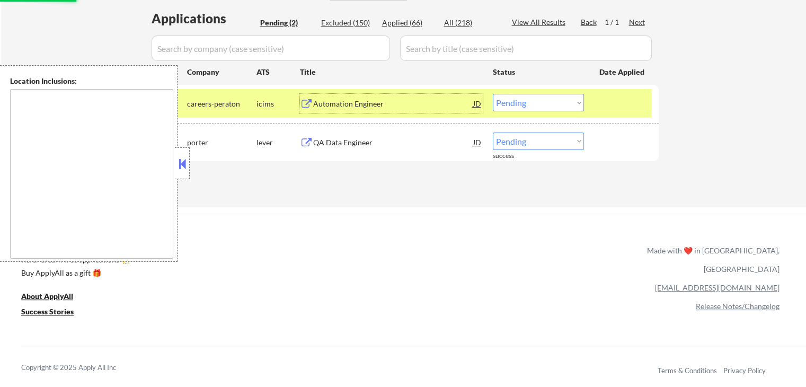
click at [369, 141] on div "QA Data Engineer" at bounding box center [393, 142] width 160 height 11
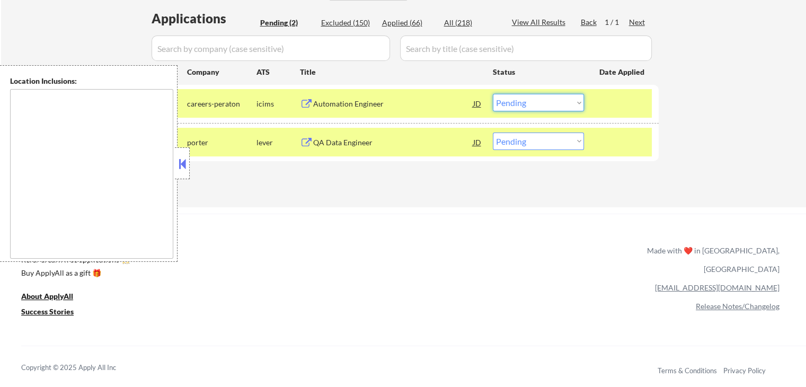
drag, startPoint x: 529, startPoint y: 104, endPoint x: 532, endPoint y: 111, distance: 6.9
click at [529, 104] on select "Choose an option... Pending Applied Excluded (Questions) Excluded (Expired) Exc…" at bounding box center [538, 102] width 91 height 17
click at [493, 94] on select "Choose an option... Pending Applied Excluded (Questions) Excluded (Expired) Exc…" at bounding box center [538, 102] width 91 height 17
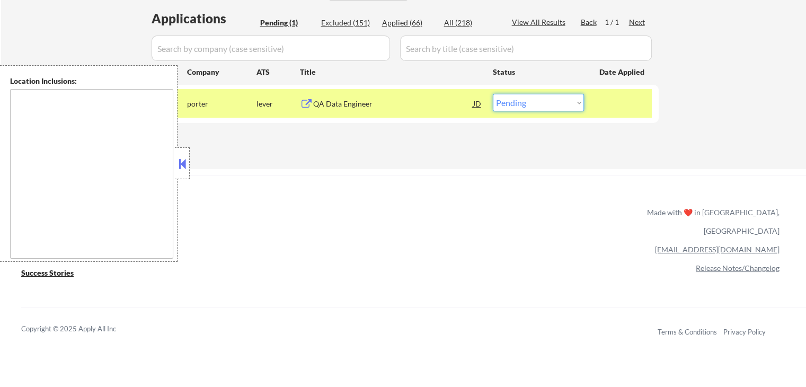
click at [529, 102] on select "Choose an option... Pending Applied Excluded (Questions) Excluded (Expired) Exc…" at bounding box center [538, 102] width 91 height 17
select select ""excluded__bad_match_""
click at [493, 94] on select "Choose an option... Pending Applied Excluded (Questions) Excluded (Expired) Exc…" at bounding box center [538, 102] width 91 height 17
click at [528, 192] on div "ApplyAll Refer & earn free applications 👯‍♀️ Buy ApplyAll as a gift 🎁 About App…" at bounding box center [403, 267] width 806 height 168
